Goal: Find specific page/section: Find specific page/section

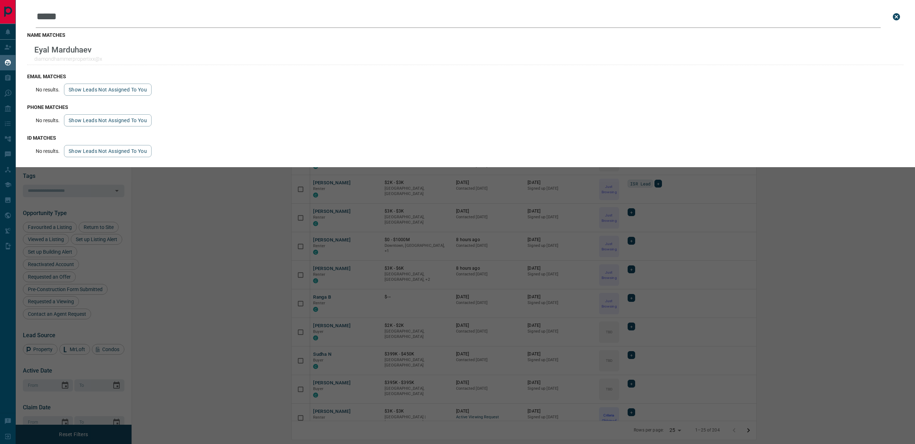
scroll to position [380, 780]
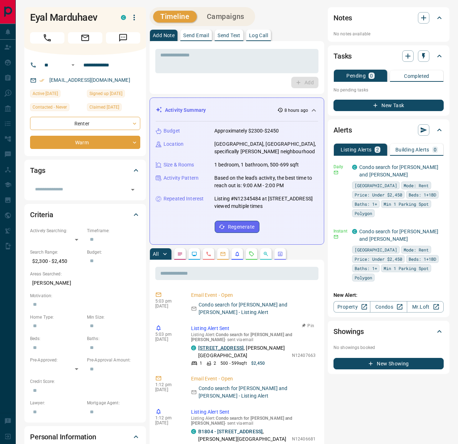
click at [222, 345] on link "[STREET_ADDRESS]" at bounding box center [220, 348] width 45 height 6
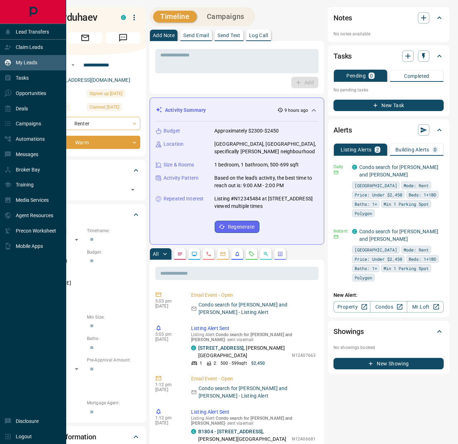
click at [15, 55] on div "My Leads" at bounding box center [33, 62] width 66 height 15
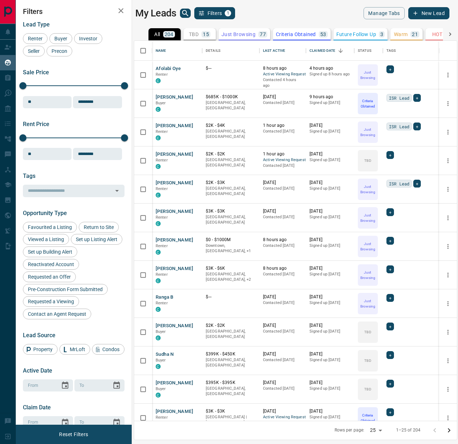
scroll to position [380, 322]
click at [185, 16] on icon "search button" at bounding box center [185, 13] width 9 height 9
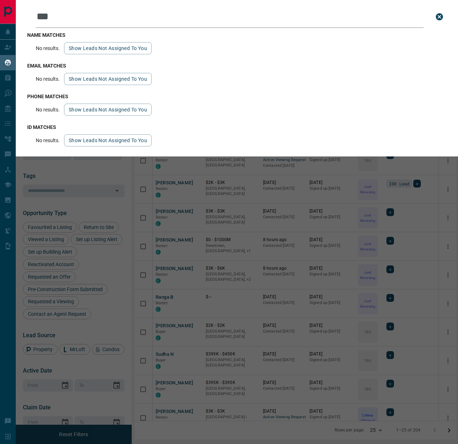
type input "****"
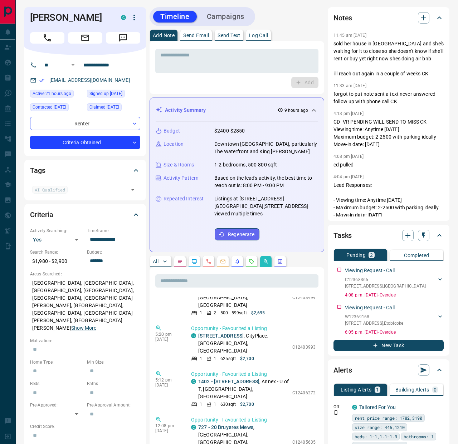
scroll to position [474, 0]
